Goal: Information Seeking & Learning: Learn about a topic

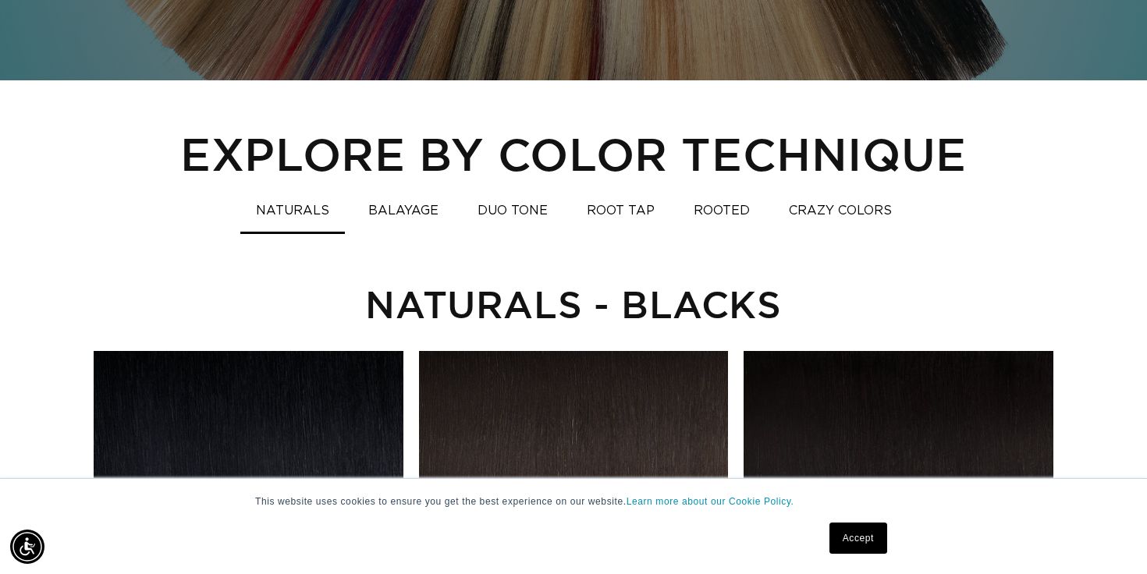
scroll to position [0, 2072]
click at [504, 205] on button "DUO TONE" at bounding box center [512, 211] width 101 height 30
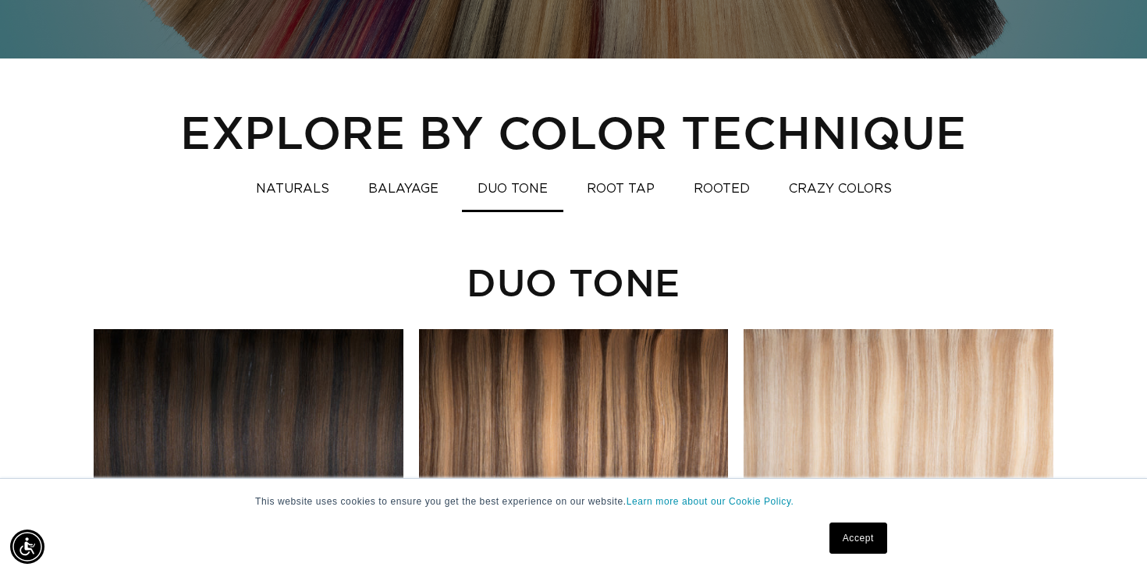
scroll to position [1035, 0]
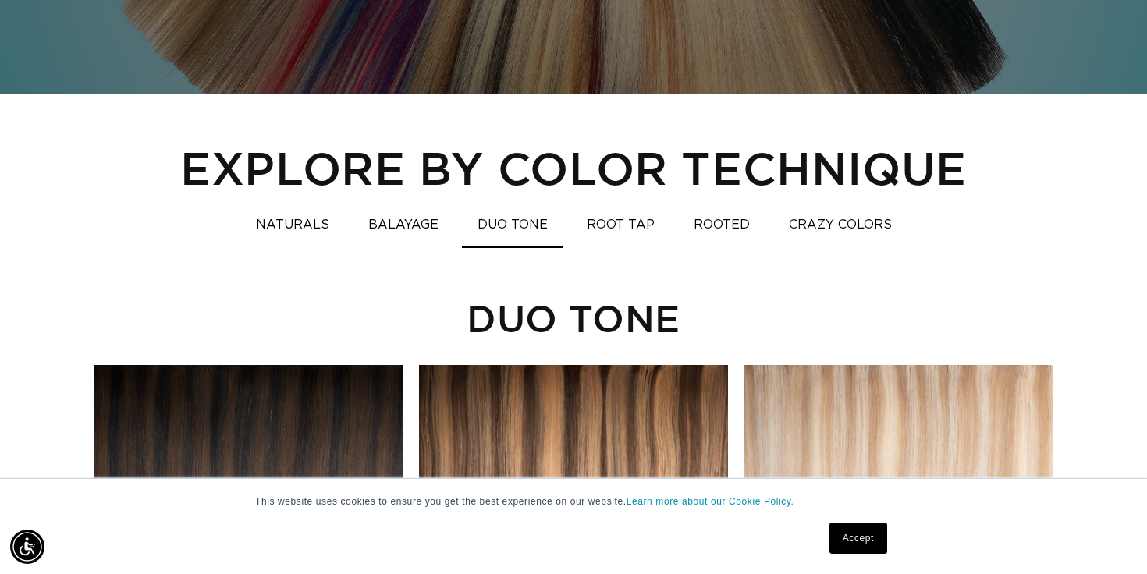
click at [397, 230] on button "BALAYAGE" at bounding box center [403, 225] width 101 height 30
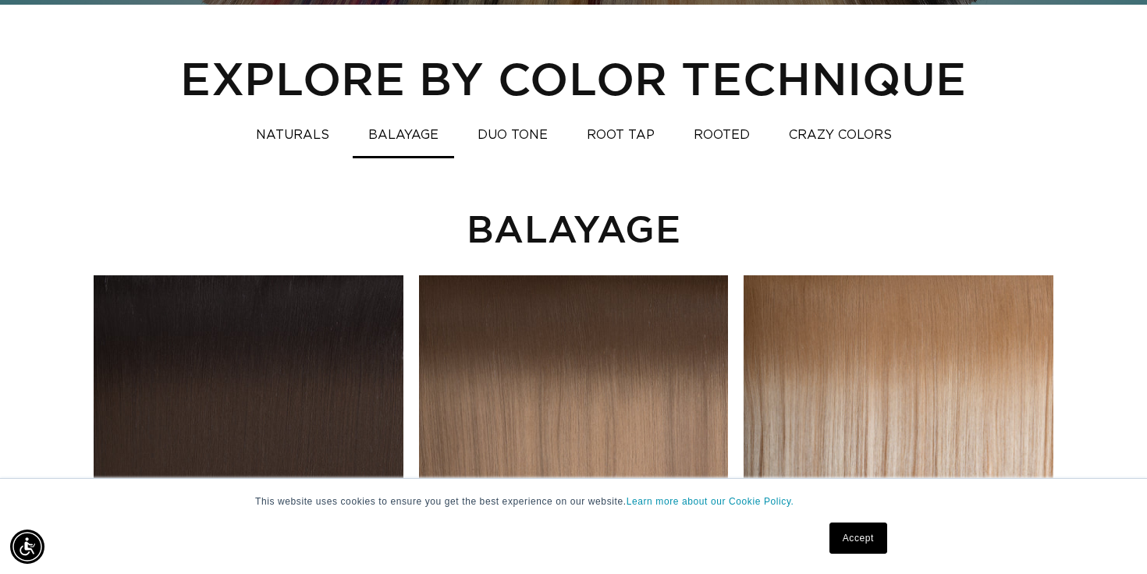
scroll to position [1116, 0]
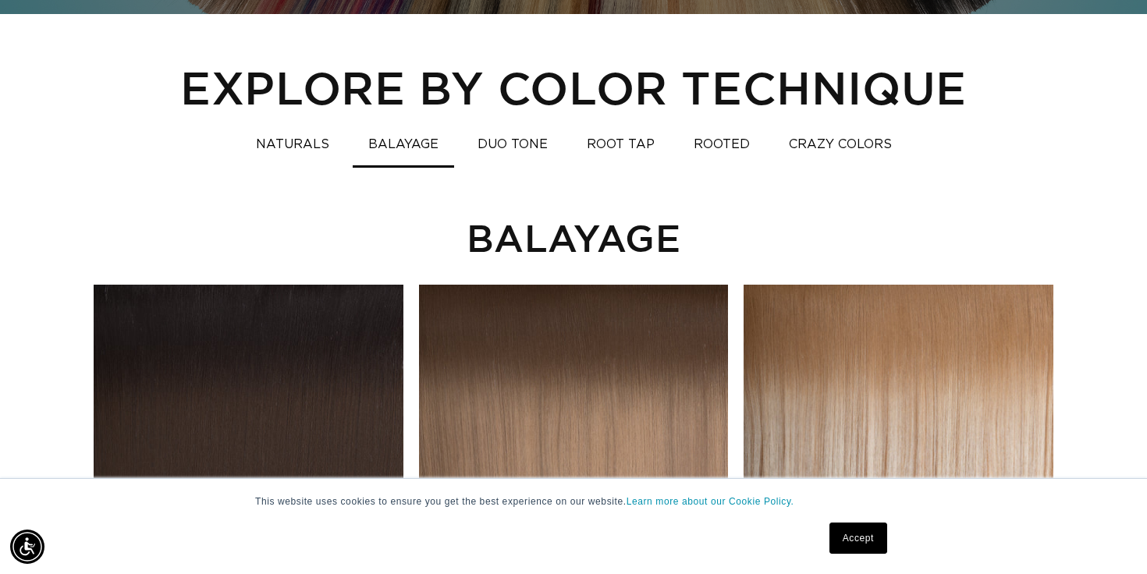
click at [625, 141] on button "ROOT TAP" at bounding box center [620, 145] width 99 height 30
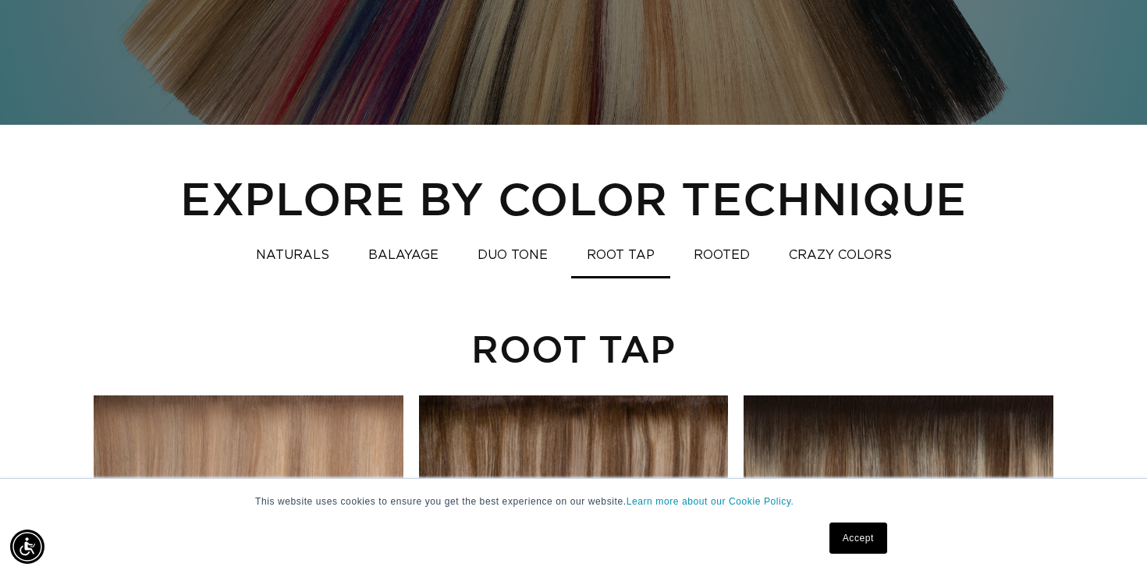
scroll to position [1021, 0]
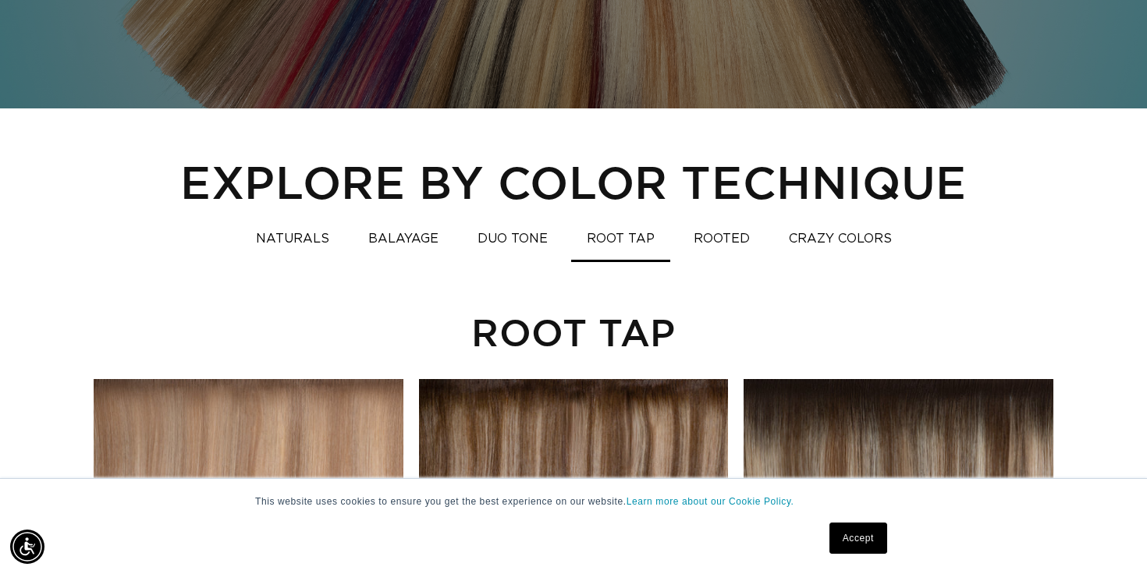
click at [737, 225] on button "ROOTED" at bounding box center [721, 239] width 87 height 30
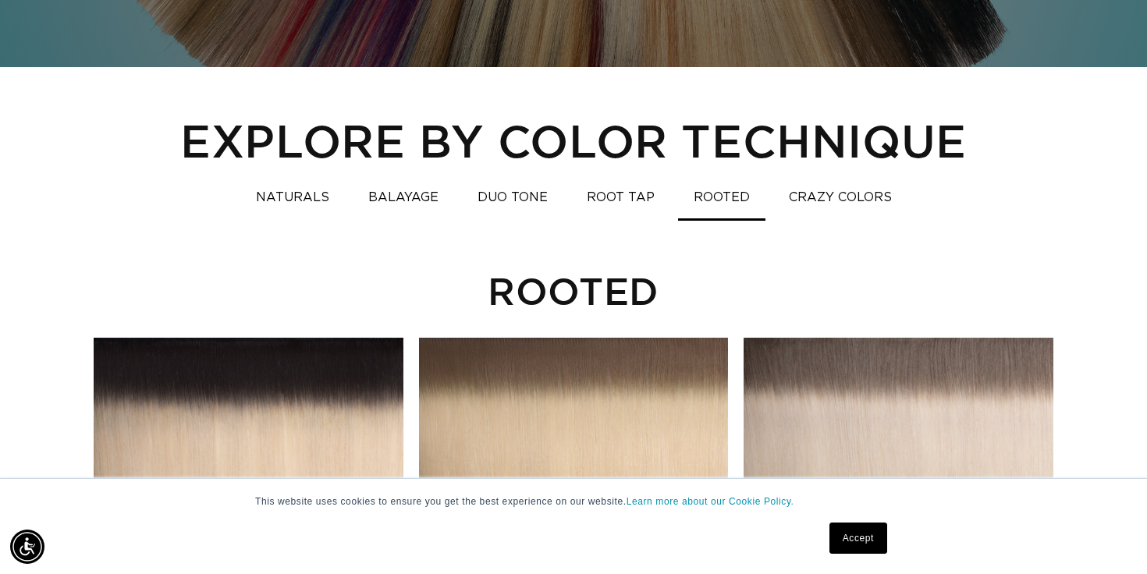
scroll to position [875, 0]
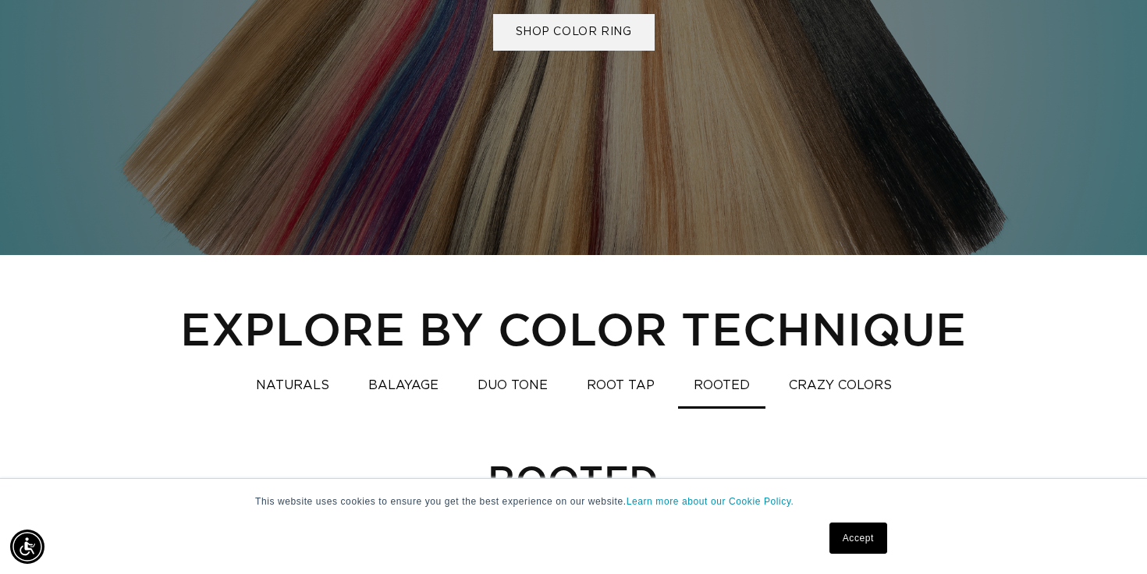
click at [616, 390] on button "ROOT TAP" at bounding box center [620, 386] width 99 height 30
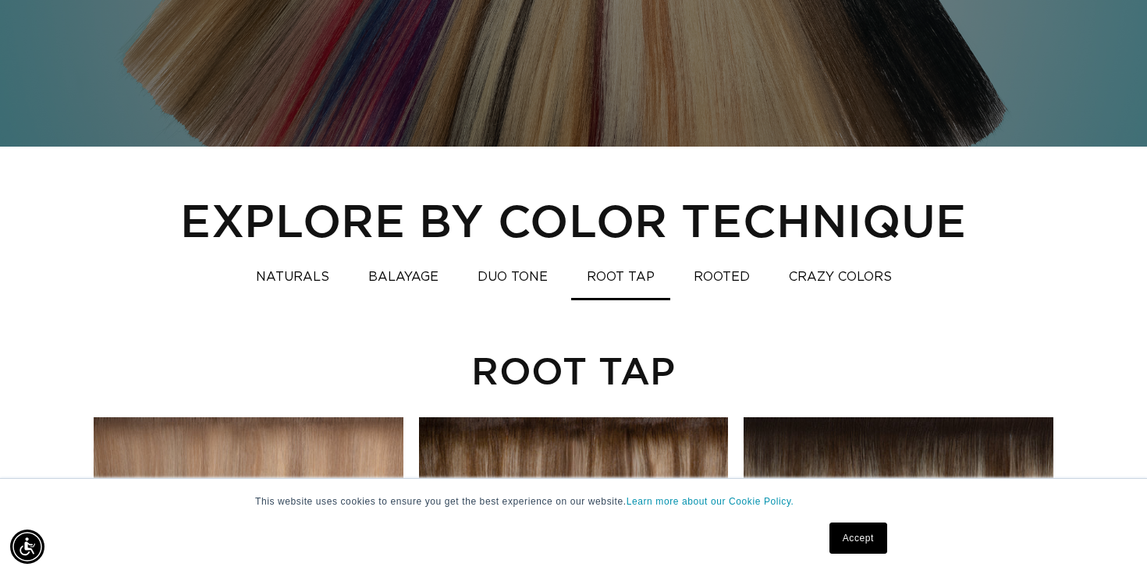
scroll to position [0, 2072]
click at [517, 276] on button "DUO TONE" at bounding box center [512, 277] width 101 height 30
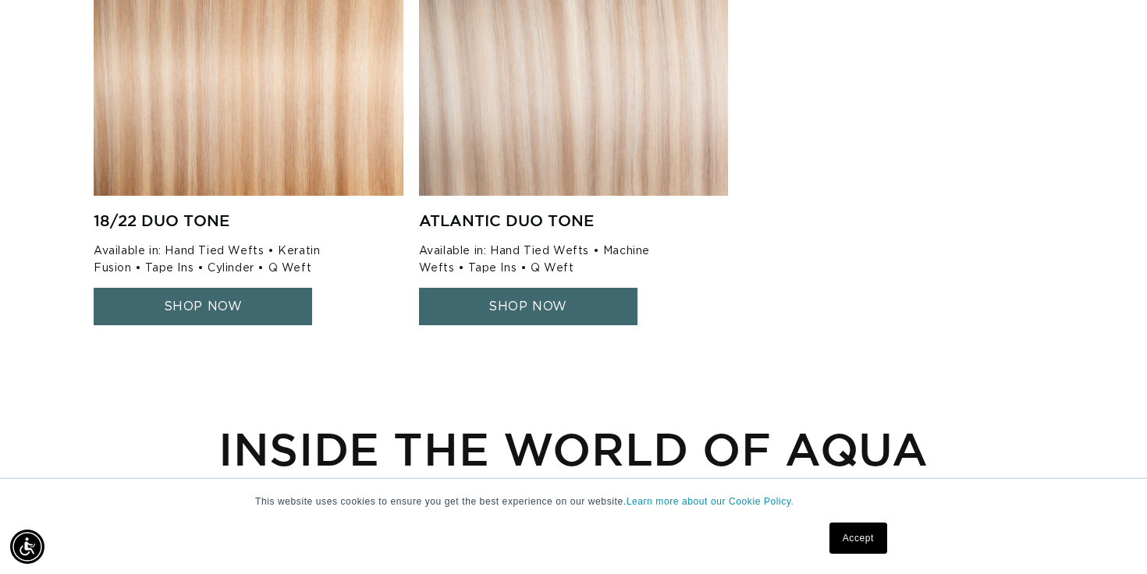
scroll to position [0, 0]
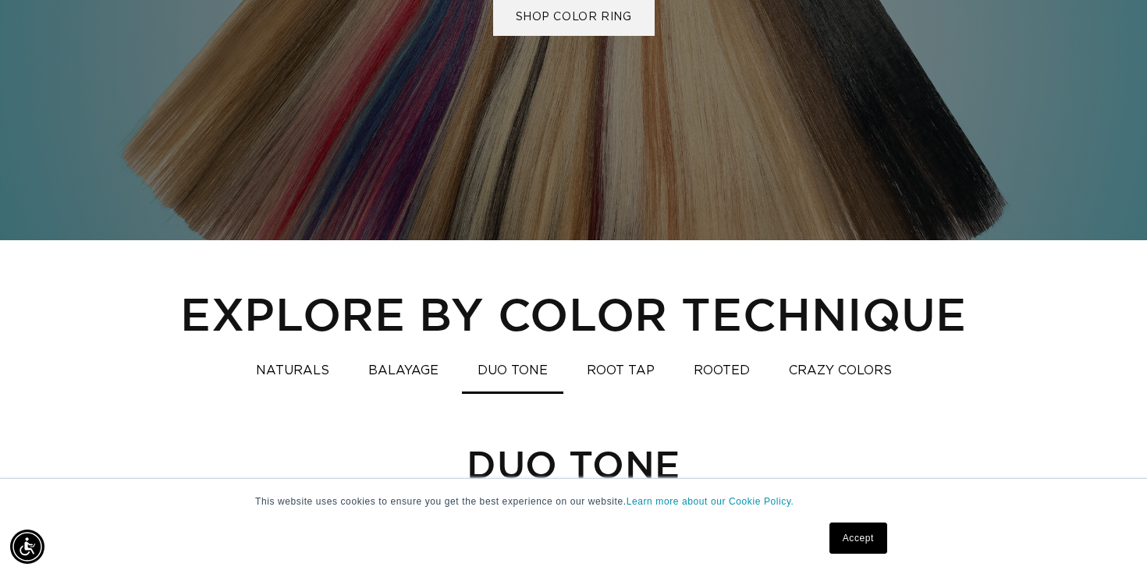
click at [408, 369] on button "BALAYAGE" at bounding box center [403, 371] width 101 height 30
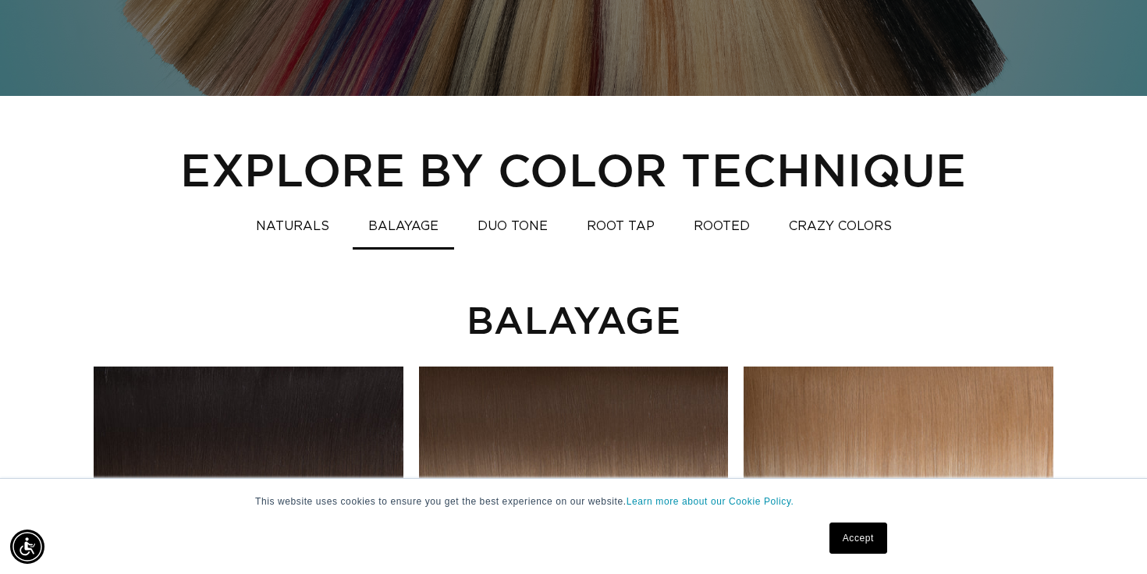
click at [617, 229] on button "ROOT TAP" at bounding box center [620, 226] width 99 height 30
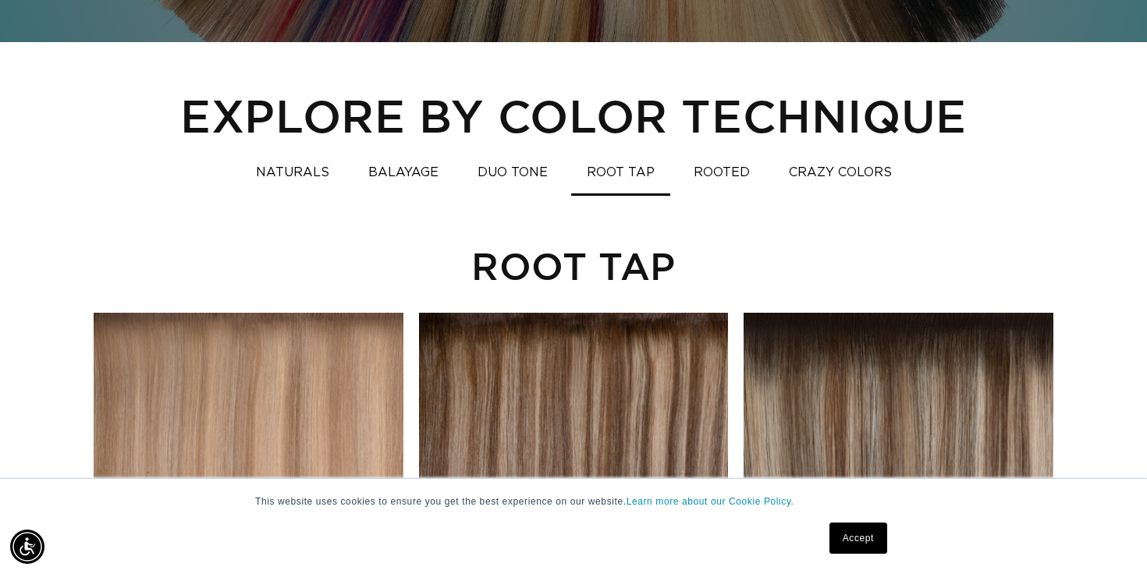
click at [514, 172] on button "DUO TONE" at bounding box center [512, 173] width 101 height 30
